Goal: Communication & Community: Answer question/provide support

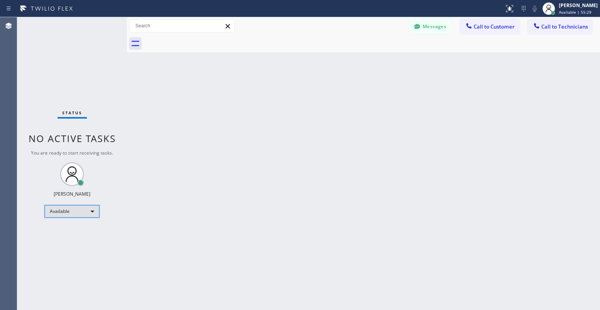
click at [88, 207] on div "Available" at bounding box center [72, 211] width 55 height 13
click at [75, 248] on li "Break" at bounding box center [71, 251] width 53 height 9
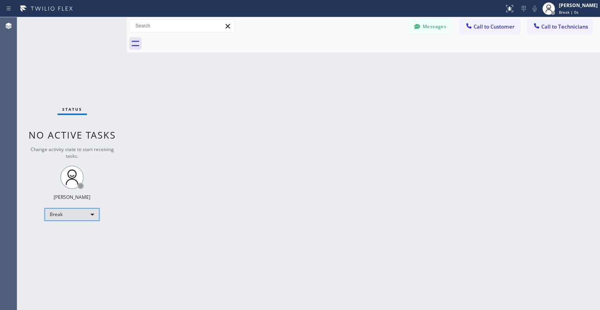
click at [85, 209] on div "Break" at bounding box center [72, 214] width 55 height 13
click at [76, 244] on li "Unavailable" at bounding box center [71, 244] width 53 height 9
click at [85, 213] on div "Unavailable" at bounding box center [72, 214] width 55 height 13
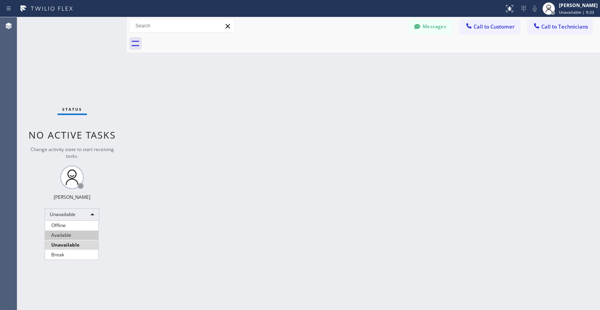
click at [69, 233] on li "Available" at bounding box center [71, 235] width 53 height 9
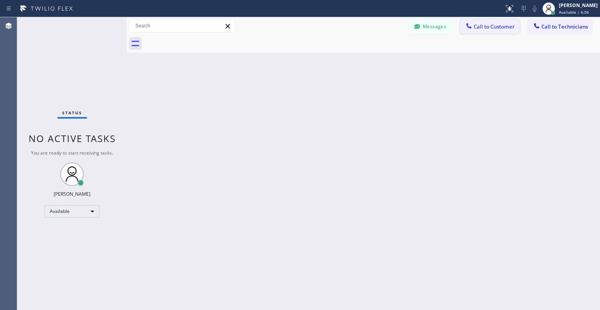
click at [486, 30] on span "Call to Customer" at bounding box center [494, 26] width 41 height 7
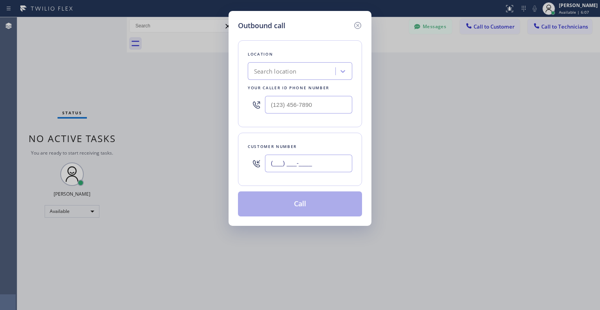
click at [286, 158] on input "(___) ___-____" at bounding box center [308, 164] width 87 height 18
paste input "413) 835-1502"
type input "[PHONE_NUMBER]"
click at [290, 76] on div "Search location" at bounding box center [275, 71] width 42 height 9
paste input "Edison Electricians of [GEOGRAPHIC_DATA]"
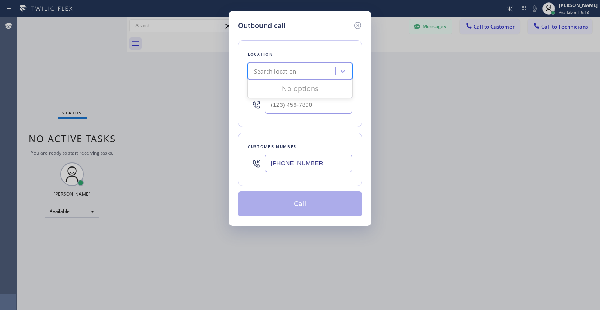
type input "Edison Electricians of [GEOGRAPHIC_DATA]"
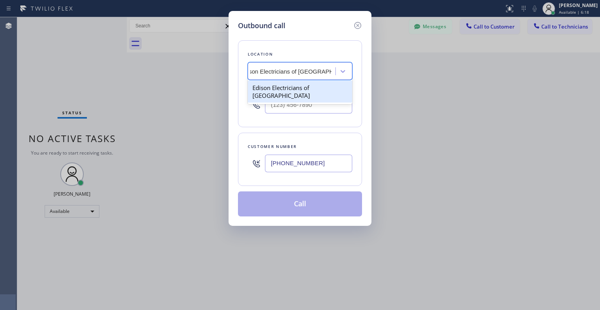
scroll to position [0, 14]
click at [281, 90] on div "Edison Electricians of [GEOGRAPHIC_DATA]" at bounding box center [300, 92] width 105 height 22
type input "[PHONE_NUMBER]"
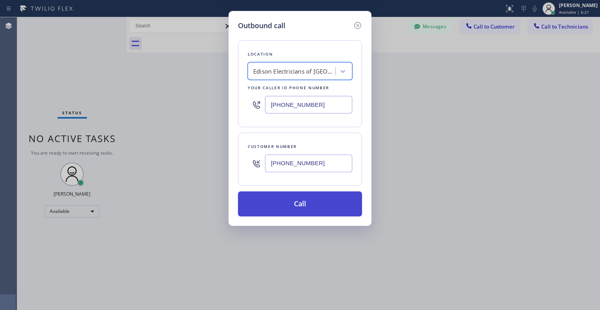
click at [290, 200] on button "Call" at bounding box center [300, 203] width 124 height 25
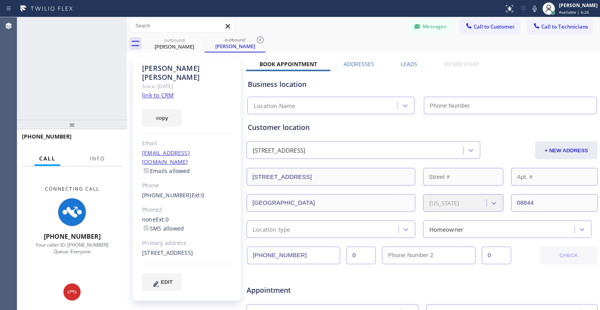
type input "[PHONE_NUMBER]"
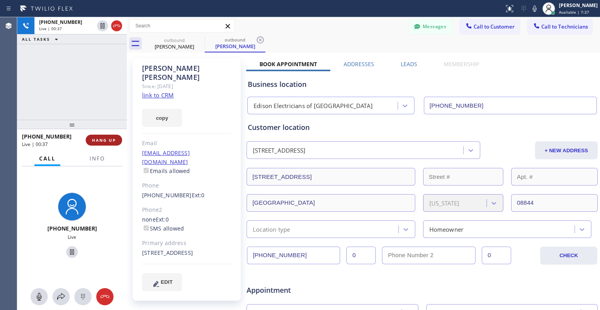
click at [113, 141] on span "HANG UP" at bounding box center [104, 139] width 24 height 5
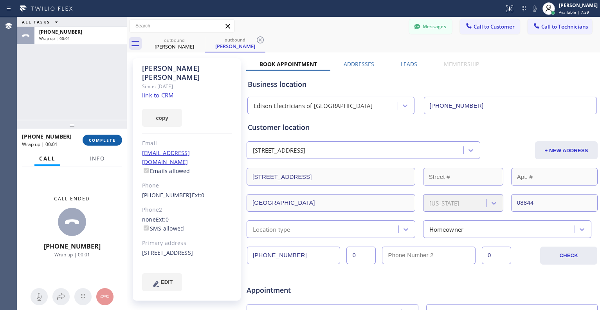
click at [104, 142] on span "COMPLETE" at bounding box center [102, 139] width 27 height 5
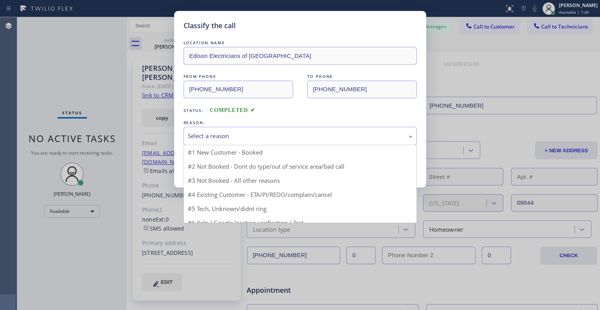
click at [223, 134] on div "Select a reason" at bounding box center [300, 136] width 225 height 9
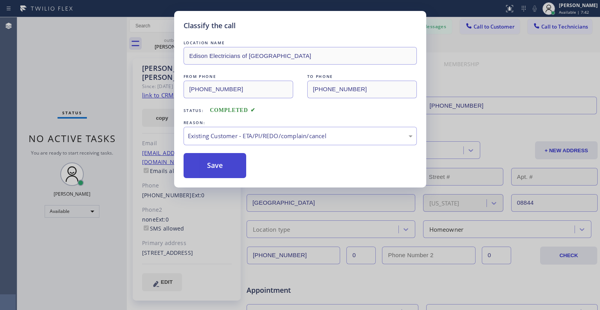
click at [206, 171] on button "Save" at bounding box center [215, 165] width 63 height 25
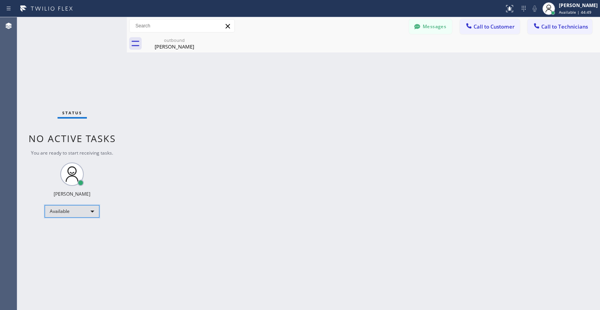
click at [81, 213] on div "Available" at bounding box center [72, 211] width 55 height 13
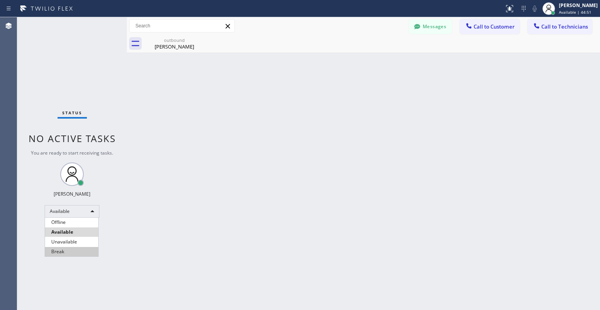
click at [67, 247] on li "Break" at bounding box center [71, 251] width 53 height 9
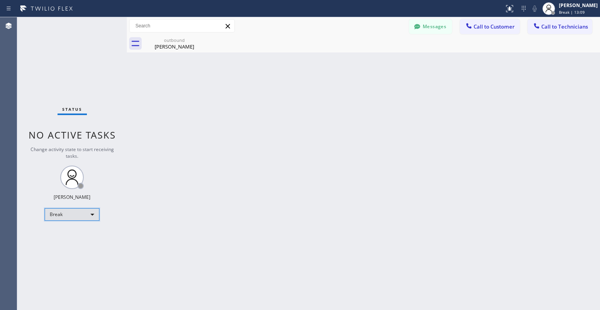
click at [81, 216] on div "Break" at bounding box center [72, 214] width 55 height 13
click at [60, 248] on li "Unavailable" at bounding box center [71, 244] width 53 height 9
click at [85, 213] on div "Unavailable" at bounding box center [72, 214] width 55 height 13
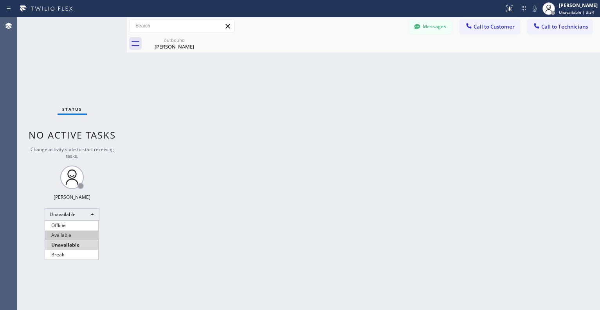
click at [75, 236] on li "Available" at bounding box center [71, 235] width 53 height 9
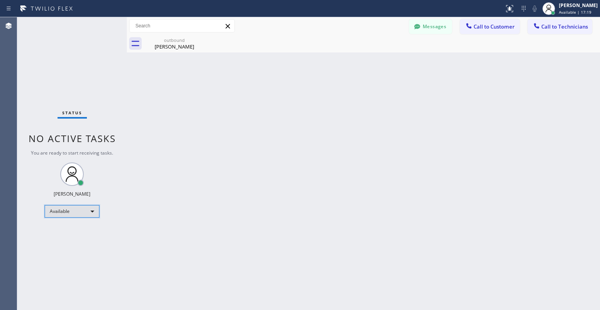
click at [77, 213] on div "Available" at bounding box center [72, 211] width 55 height 13
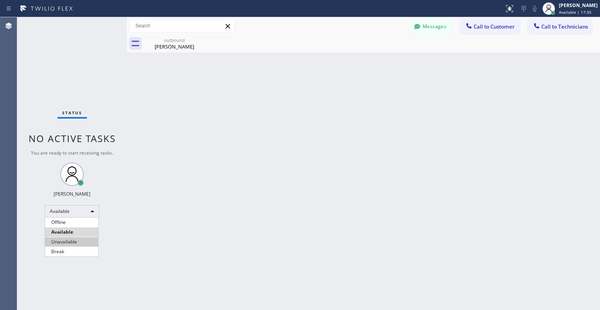
click at [80, 243] on li "Unavailable" at bounding box center [71, 241] width 53 height 9
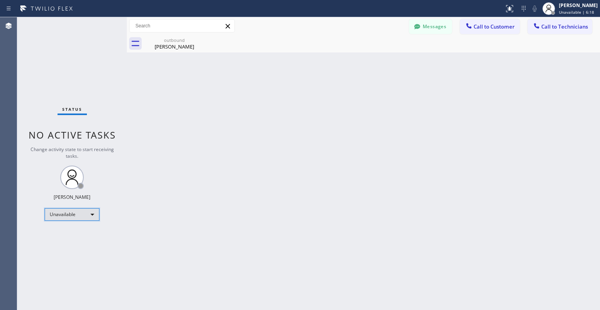
click at [69, 215] on div "Unavailable" at bounding box center [72, 214] width 55 height 13
click at [66, 231] on li "Available" at bounding box center [71, 235] width 53 height 9
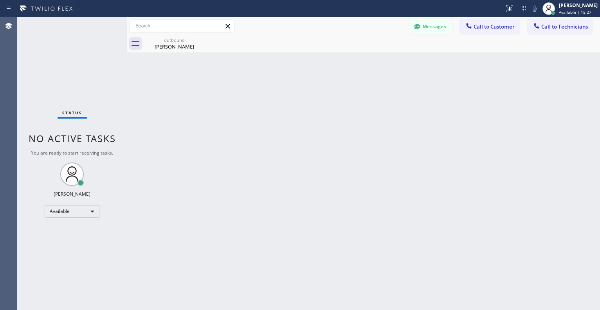
click at [252, 191] on div "Back to Dashboard Change Sender ID Customers Technicians RP [PERSON_NAME] [DATE…" at bounding box center [363, 163] width 473 height 293
click at [84, 208] on div "Available" at bounding box center [72, 211] width 55 height 13
click at [70, 245] on li "Unavailable" at bounding box center [71, 241] width 53 height 9
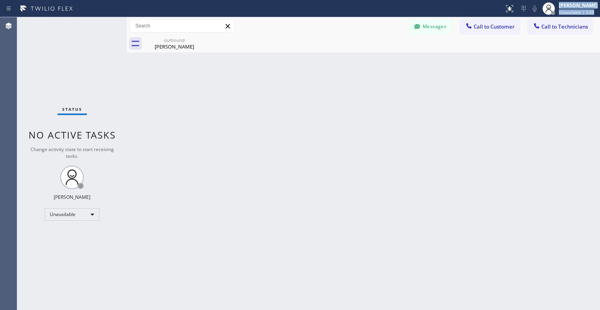
drag, startPoint x: -509, startPoint y: -26, endPoint x: -347, endPoint y: 45, distance: 176.9
click at [0, 45] on html "Status report No issues detected If you experience an issue, please download th…" at bounding box center [300, 155] width 600 height 310
click at [370, 164] on div "Back to Dashboard Change Sender ID Customers Technicians RP [PERSON_NAME] [DATE…" at bounding box center [363, 163] width 473 height 293
click at [48, 216] on div "Unavailable" at bounding box center [72, 214] width 55 height 13
click at [54, 235] on li "Available" at bounding box center [71, 235] width 53 height 9
